Goal: Find contact information: Find contact information

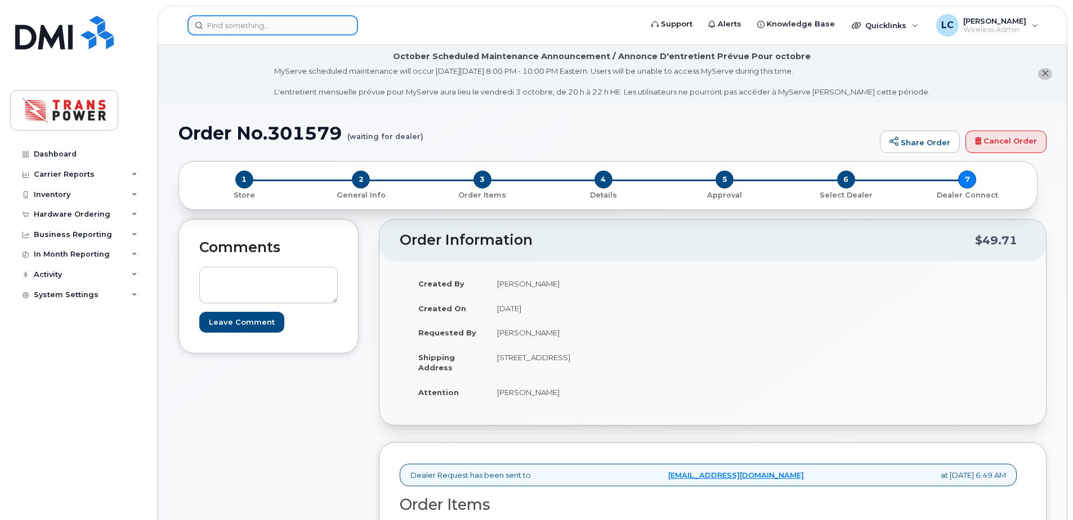
click at [323, 17] on input at bounding box center [272, 25] width 171 height 20
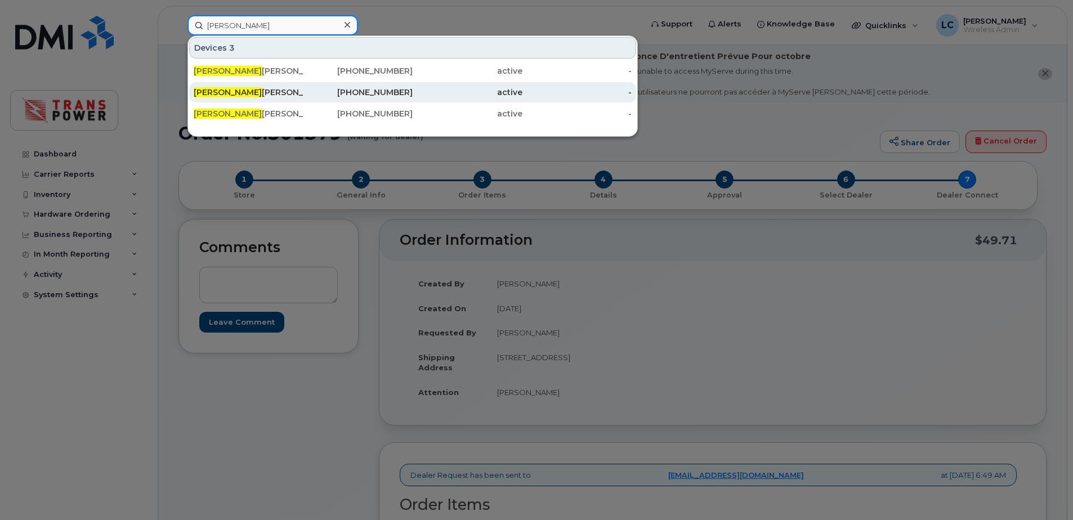
type input "[PERSON_NAME]"
click at [294, 93] on div "[PERSON_NAME]" at bounding box center [249, 92] width 110 height 11
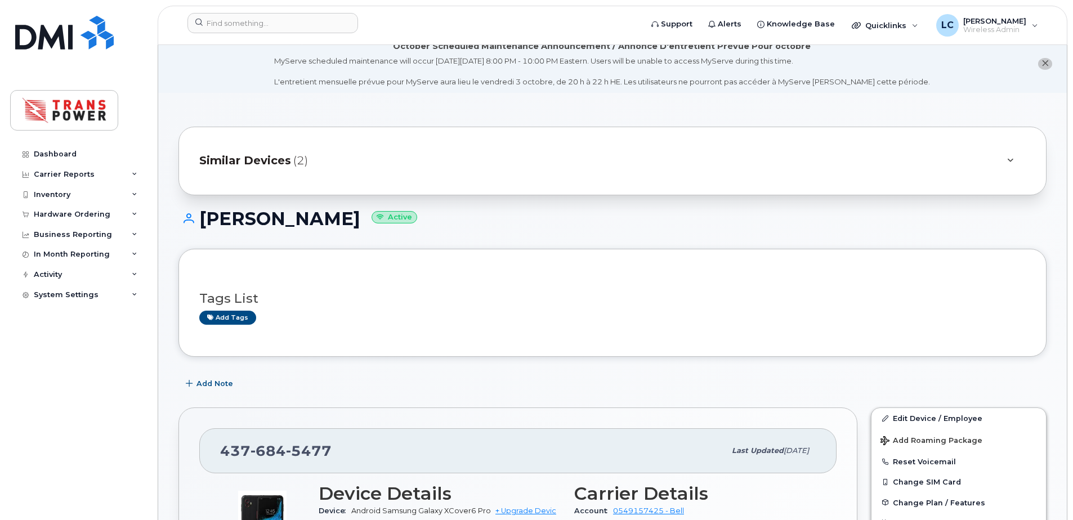
scroll to position [150, 0]
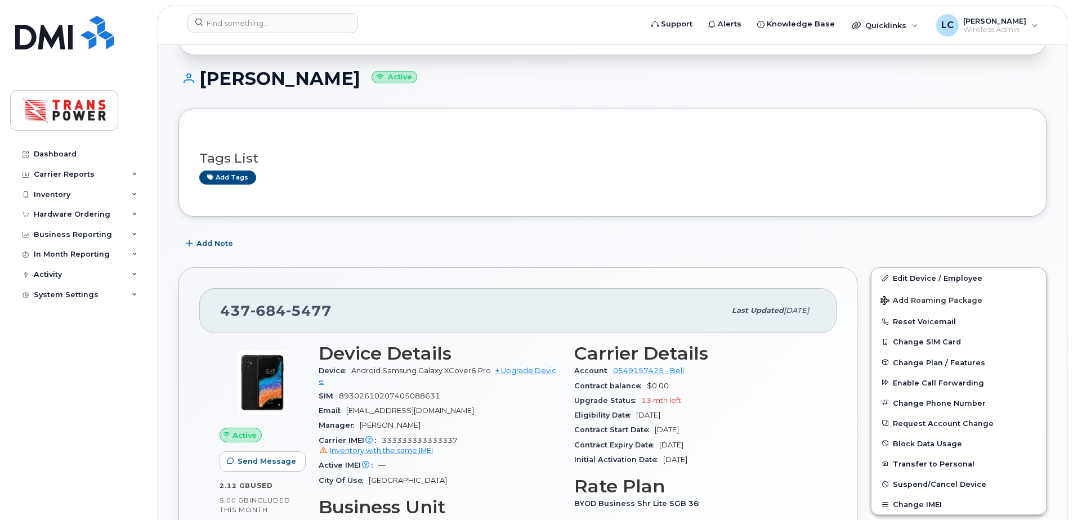
click at [275, 303] on span "684" at bounding box center [268, 310] width 35 height 17
copy span "437 684 5477"
click at [613, 267] on div "437 684 5477 Last updated Aug 06, 2025 Active Send Message 2.12 GB  used 5.00 G…" at bounding box center [517, 451] width 679 height 368
click at [663, 139] on div "Tags List Add tags" at bounding box center [612, 162] width 827 height 66
